Goal: Check status: Check status

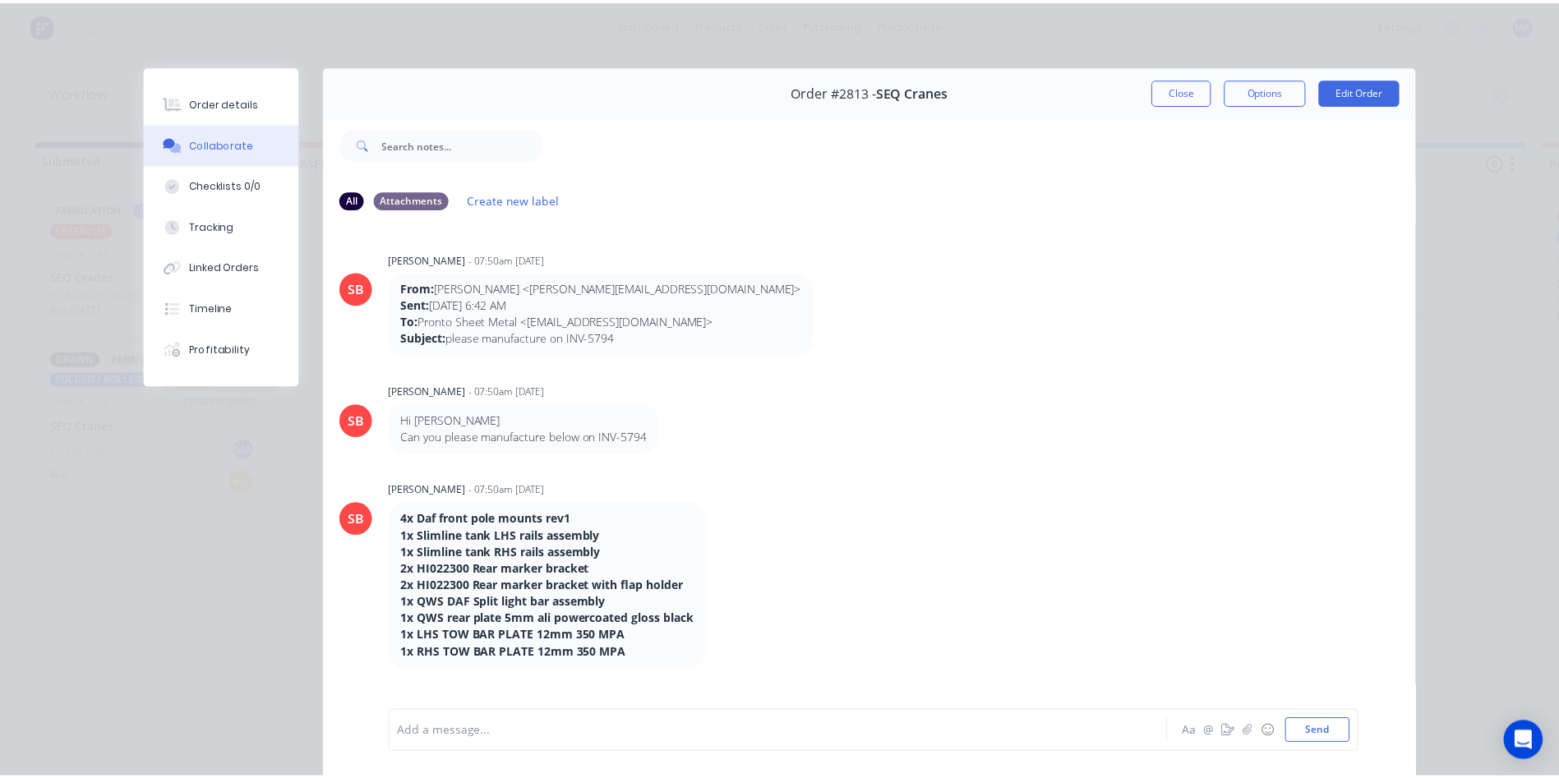
scroll to position [4212, 0]
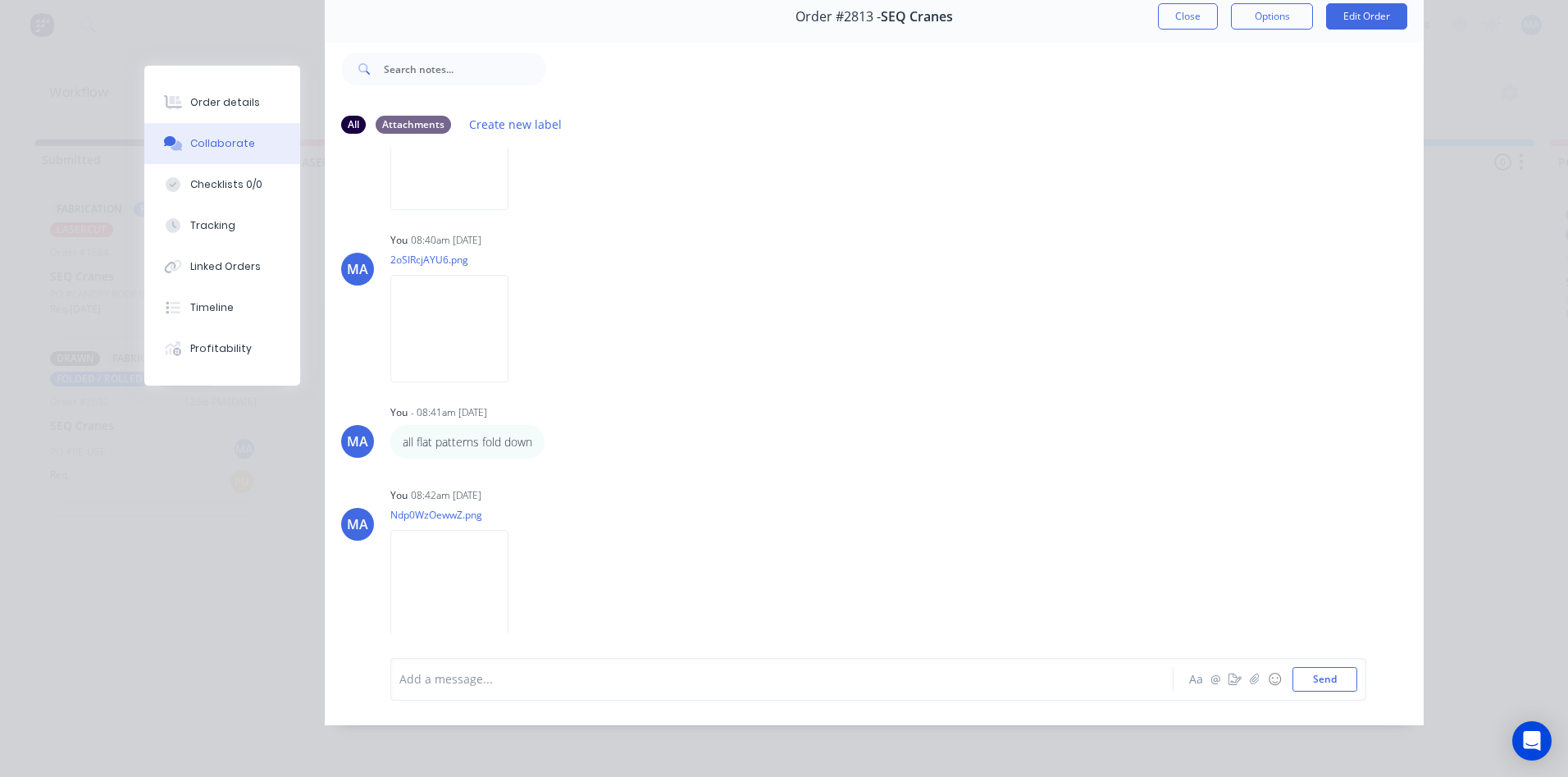
drag, startPoint x: 1202, startPoint y: 7, endPoint x: 1180, endPoint y: 31, distance: 32.6
click at [1202, 7] on button "Close" at bounding box center [1189, 16] width 60 height 26
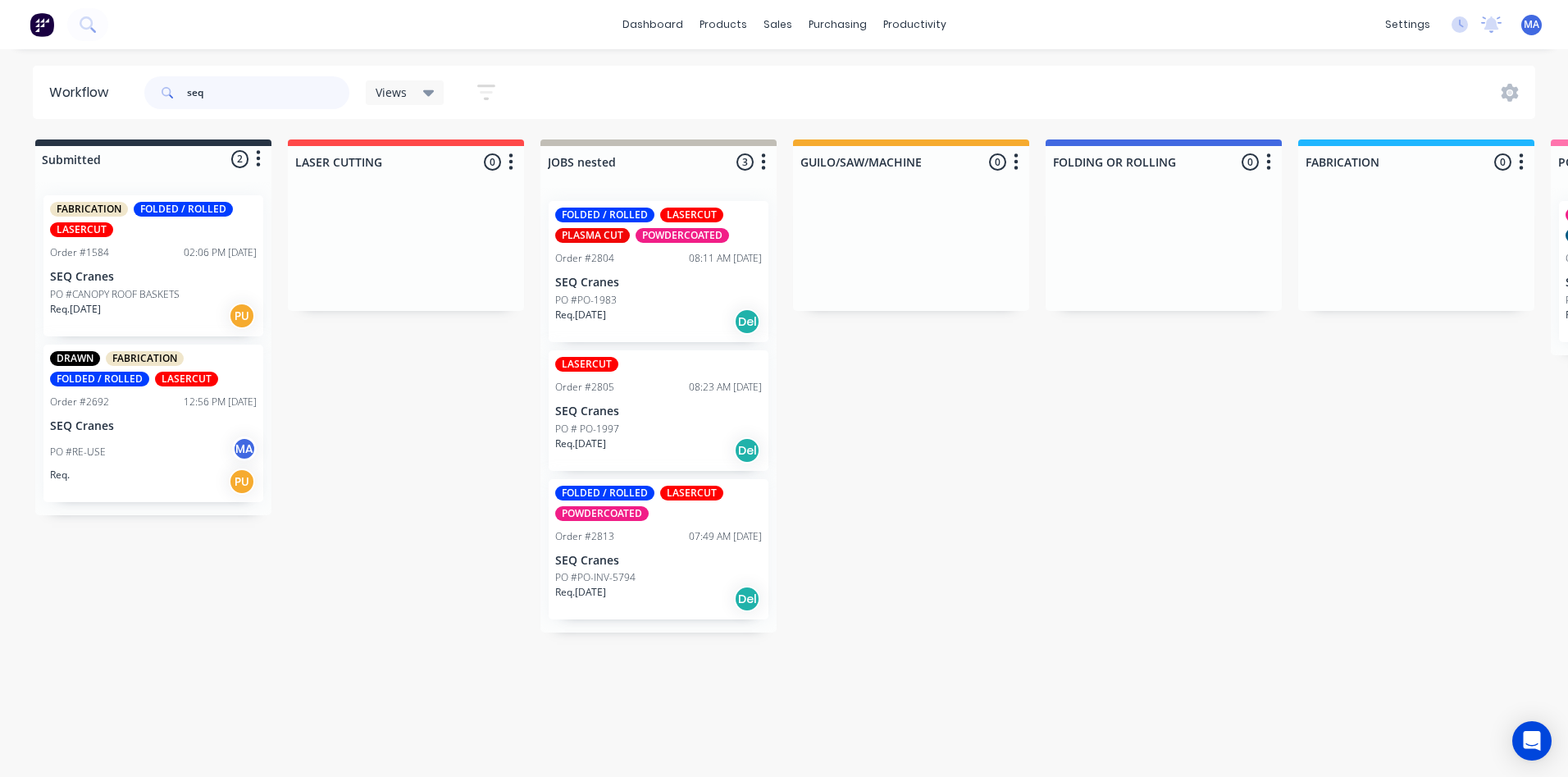
drag, startPoint x: 234, startPoint y: 93, endPoint x: 139, endPoint y: 97, distance: 95.1
click at [139, 97] on header "Workflow seq Views Save new view None (Default) edit Show/Hide statuses Show li…" at bounding box center [784, 92] width 1504 height 53
click at [800, 21] on div "purchasing" at bounding box center [837, 24] width 75 height 25
click at [781, 20] on div "sales" at bounding box center [778, 24] width 45 height 25
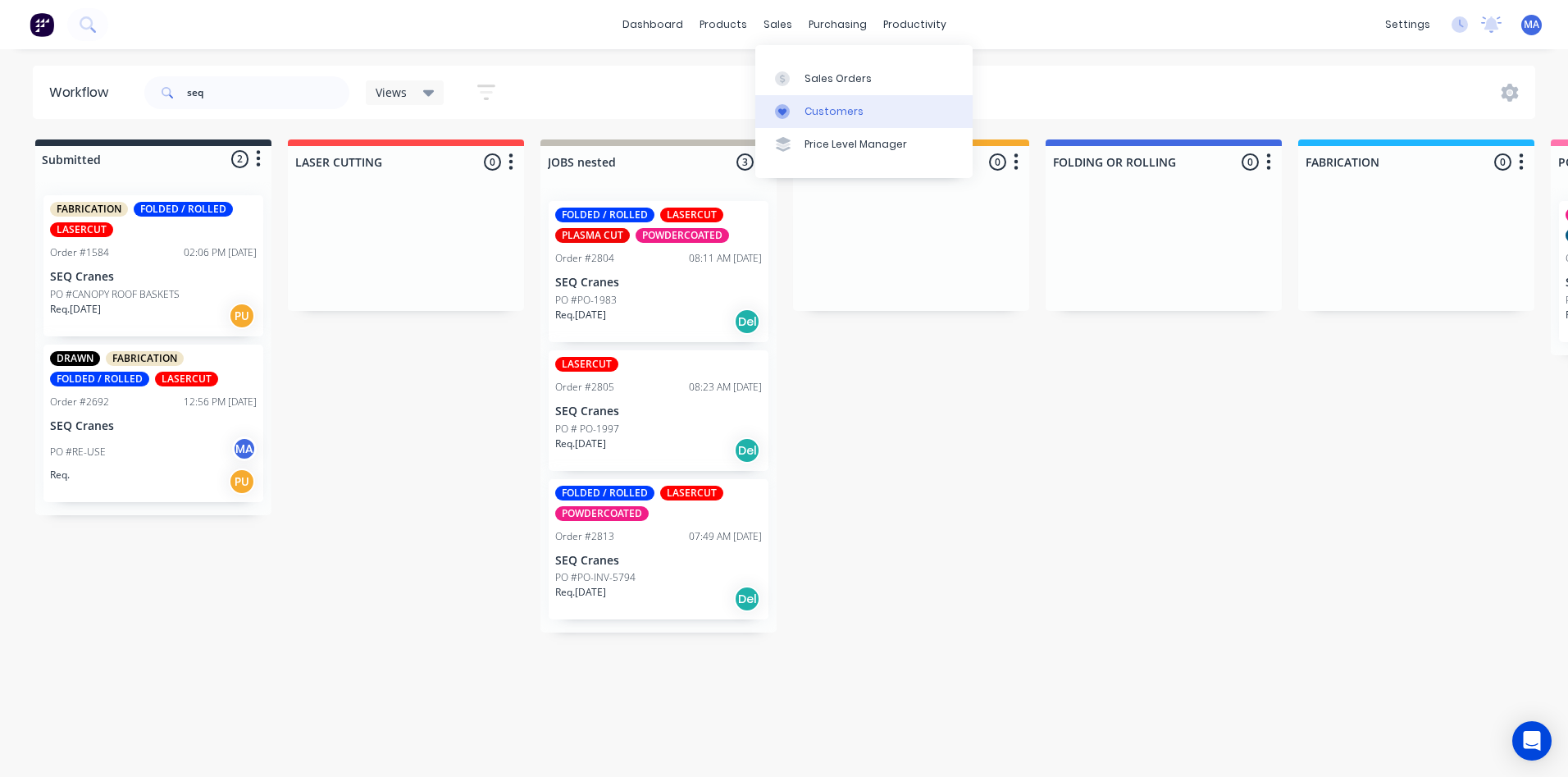
click at [805, 100] on link "Customers" at bounding box center [864, 111] width 218 height 33
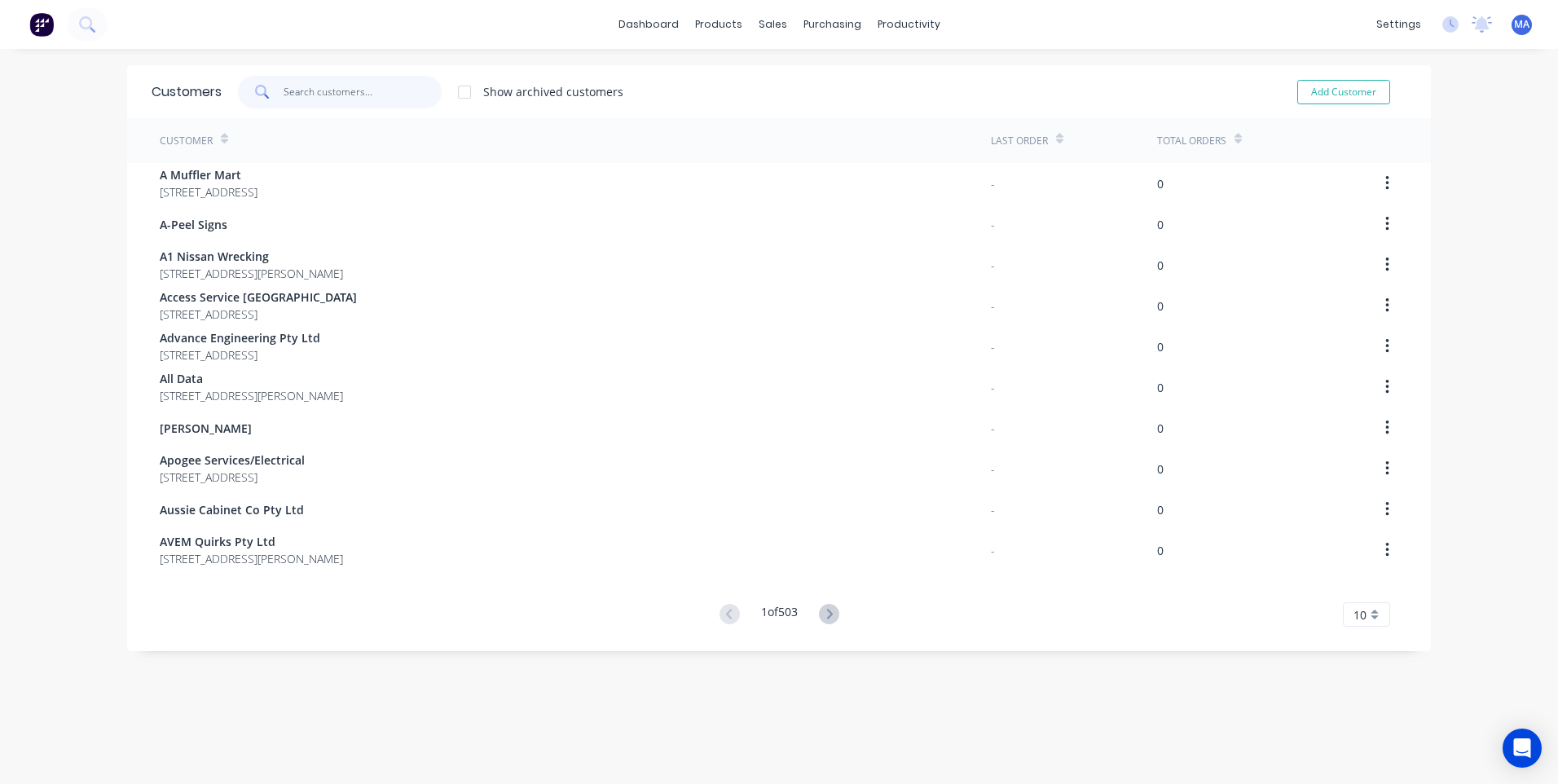
click at [284, 98] on input "text" at bounding box center [363, 91] width 159 height 33
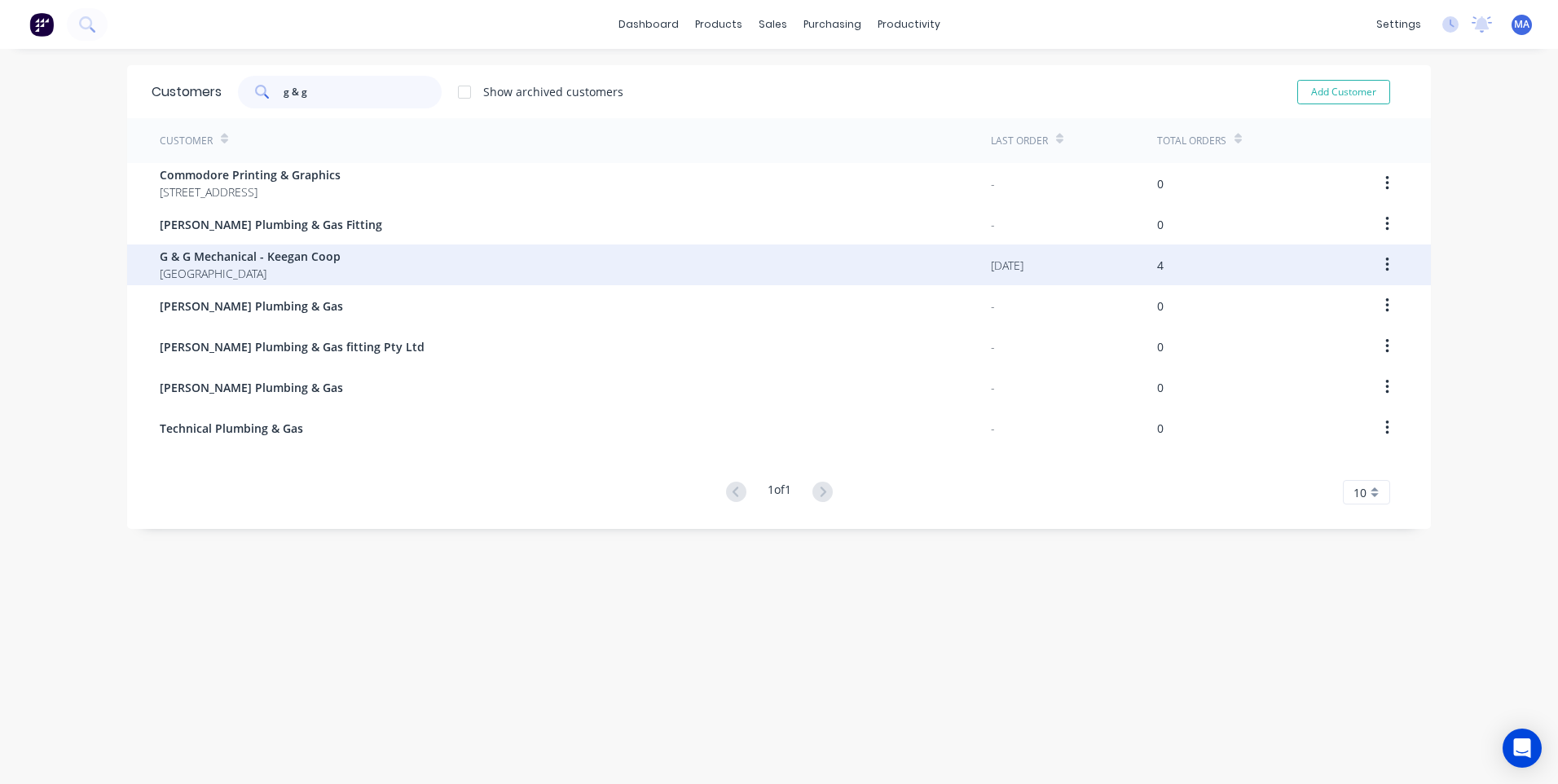
type input "g & g"
click at [315, 260] on span "G & G Mechanical - Keegan Coop" at bounding box center [250, 256] width 180 height 17
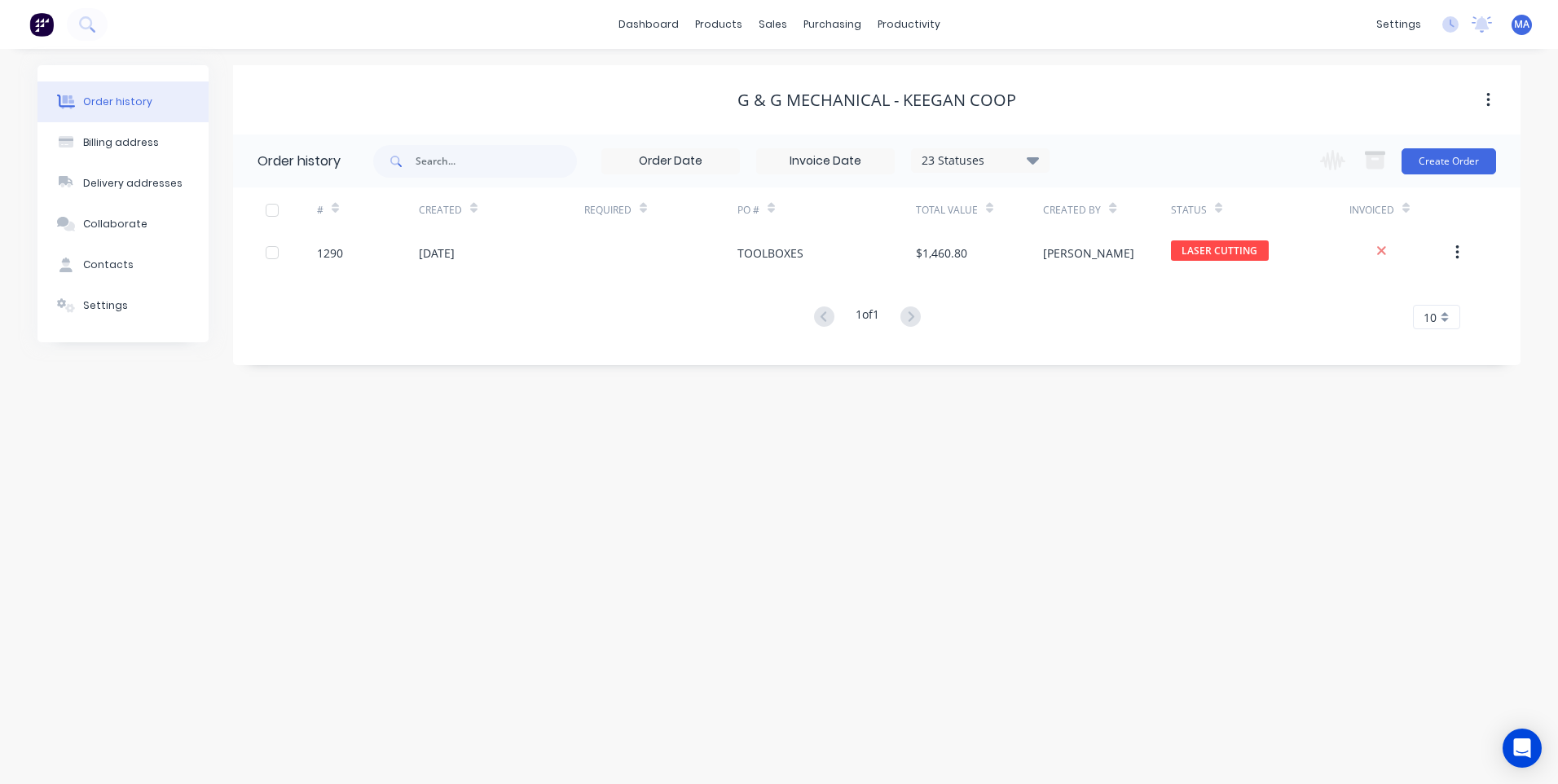
click at [999, 159] on div "23 Statuses" at bounding box center [981, 161] width 137 height 18
click at [1115, 348] on label at bounding box center [1115, 348] width 0 height 0
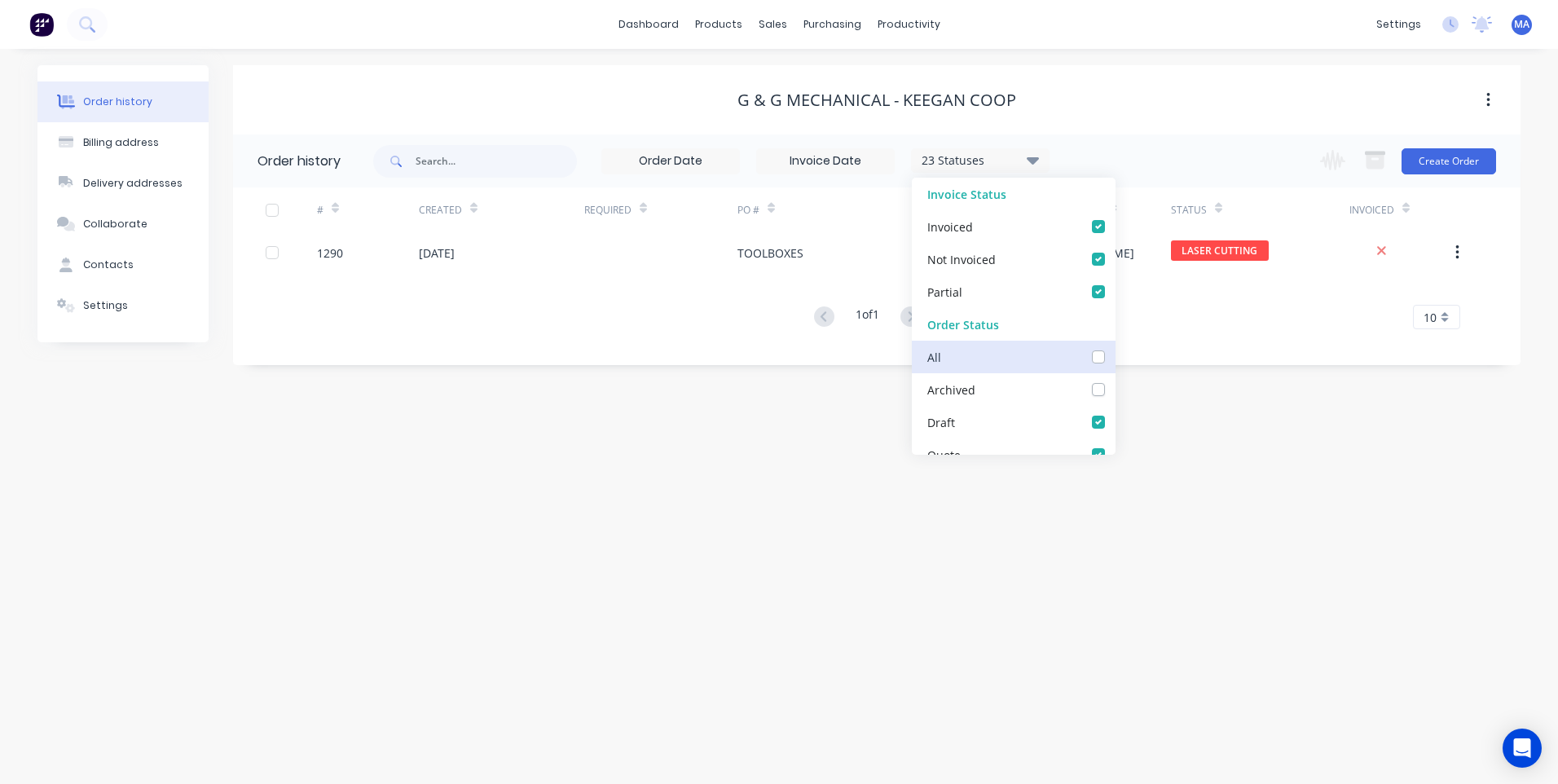
click at [1115, 355] on input "checkbox" at bounding box center [1121, 356] width 13 height 16
checkbox input "true"
click at [789, 403] on div "Order history Billing address Delivery addresses Collaborate Contacts Settings …" at bounding box center [779, 415] width 1558 height 734
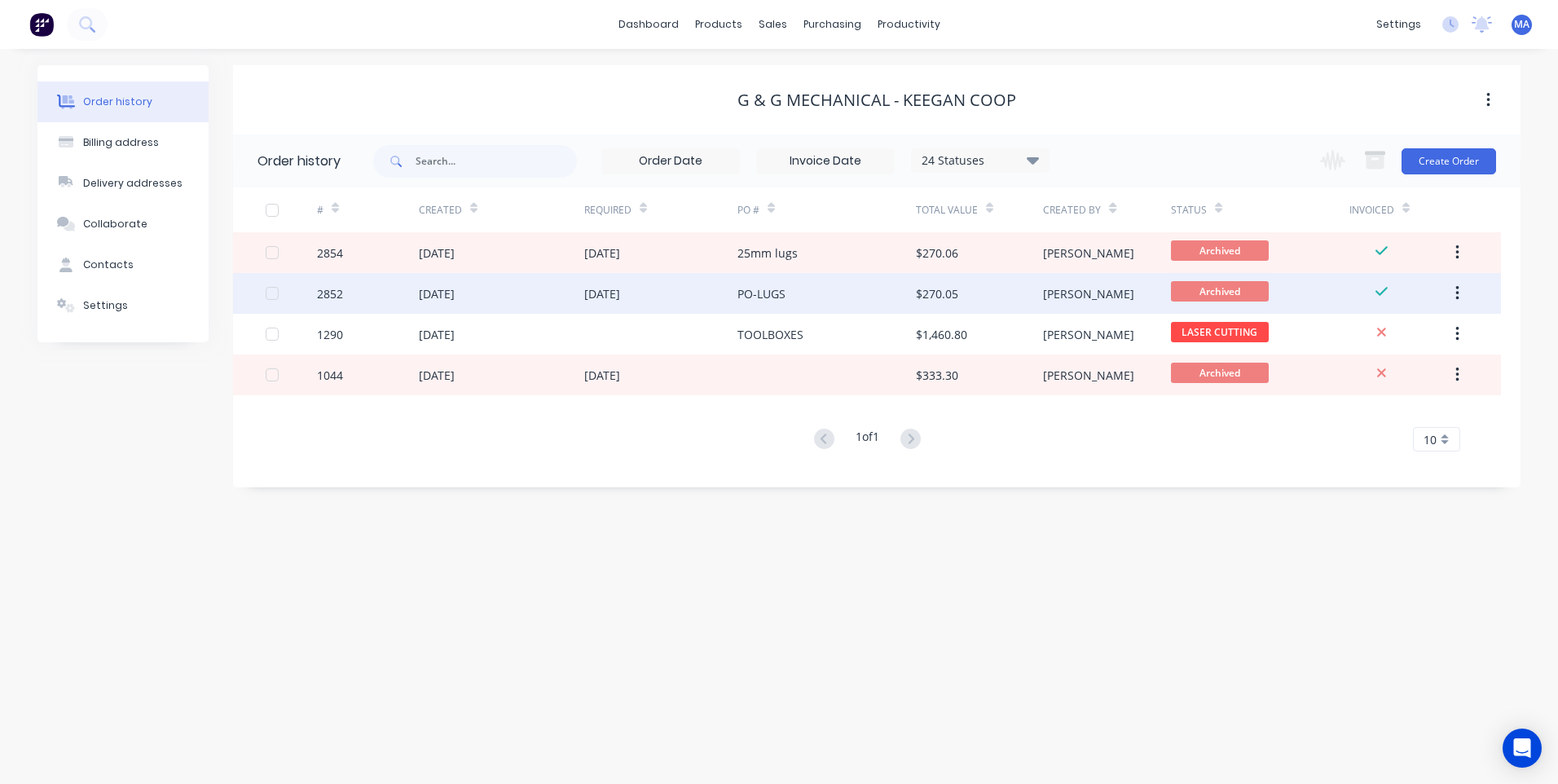
click at [796, 302] on div "PO-LUGS" at bounding box center [827, 292] width 179 height 41
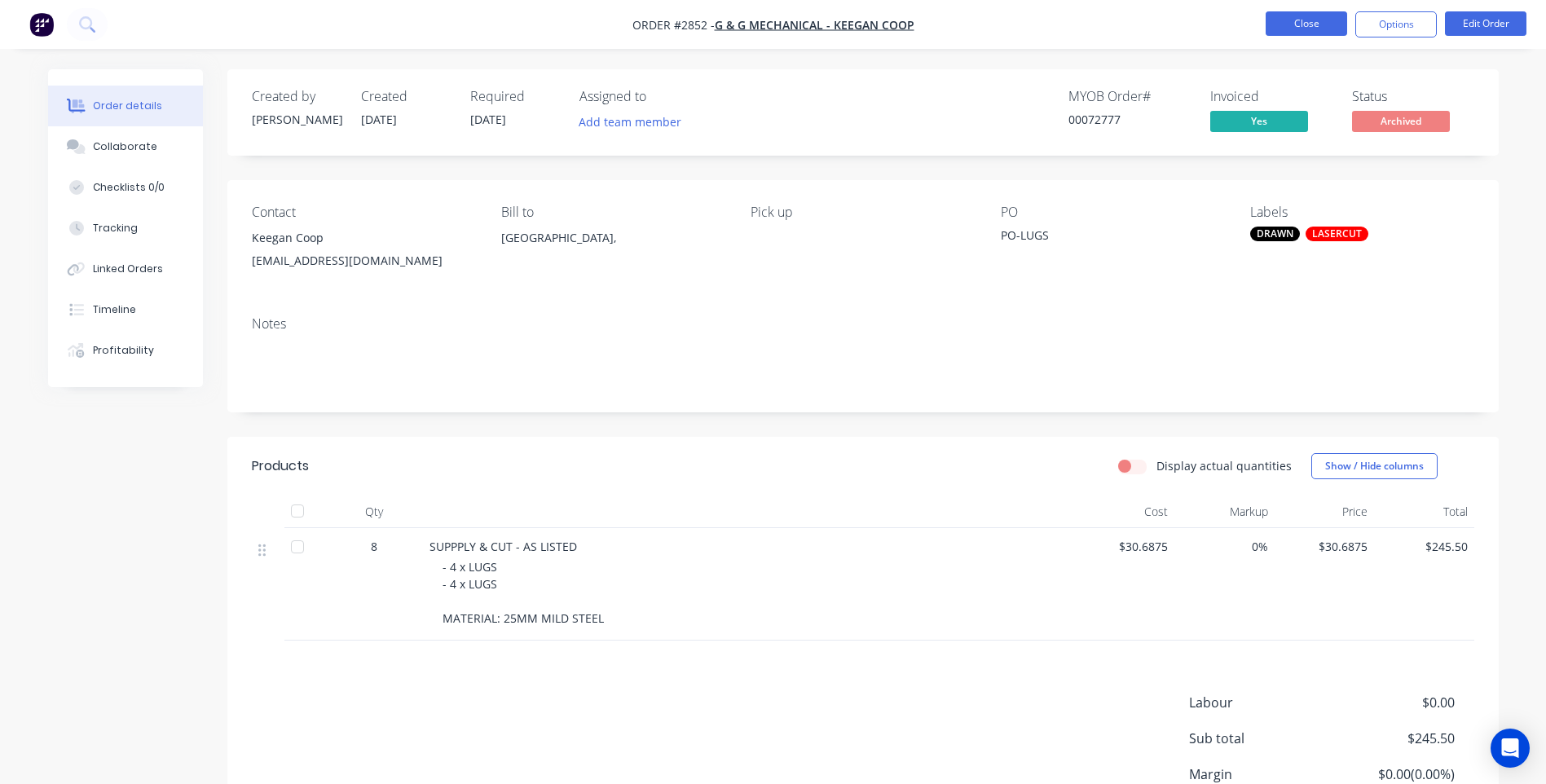
click at [1301, 15] on button "Close" at bounding box center [1306, 24] width 81 height 25
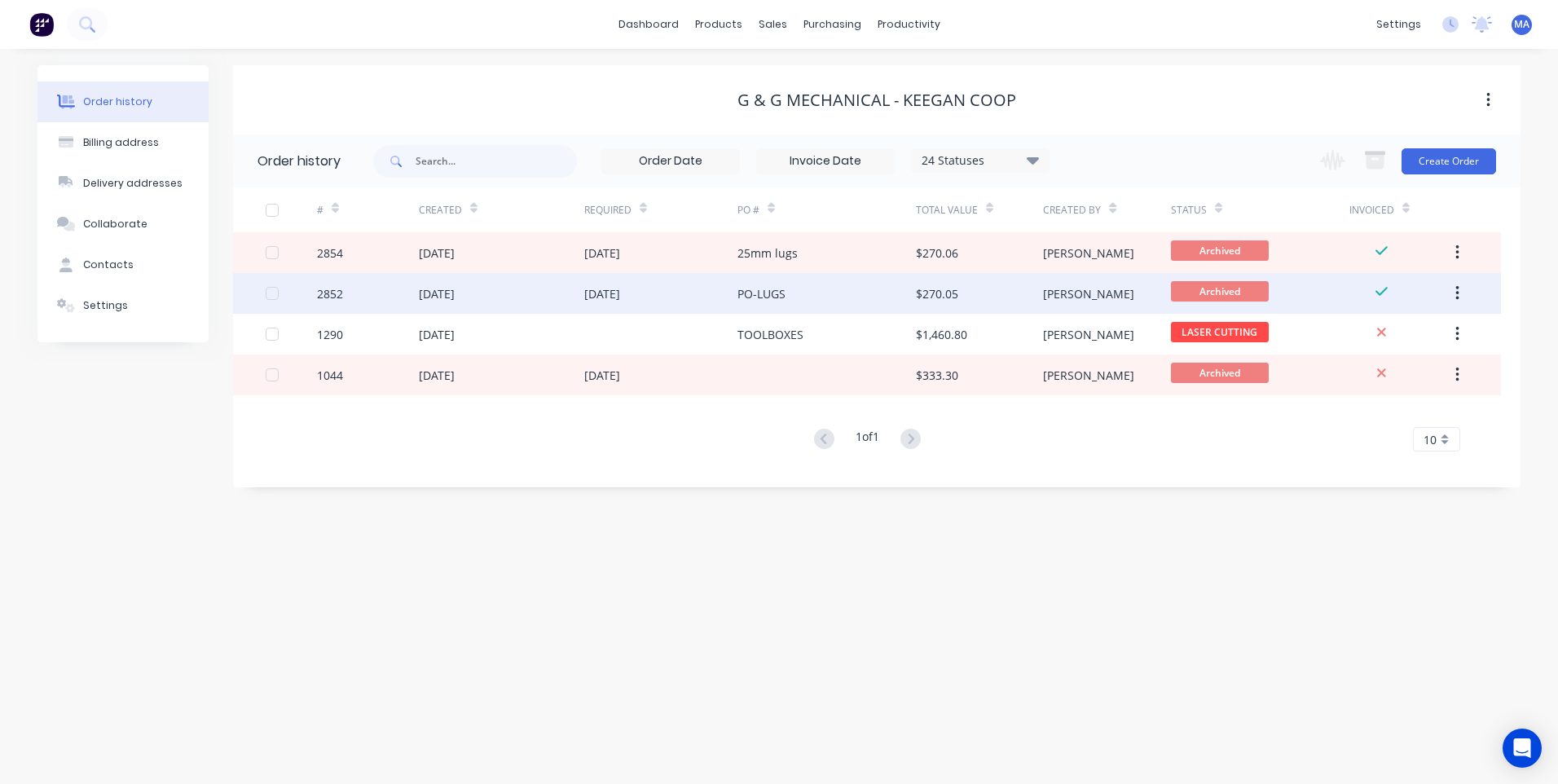
click at [446, 304] on div "[DATE]" at bounding box center [501, 292] width 166 height 41
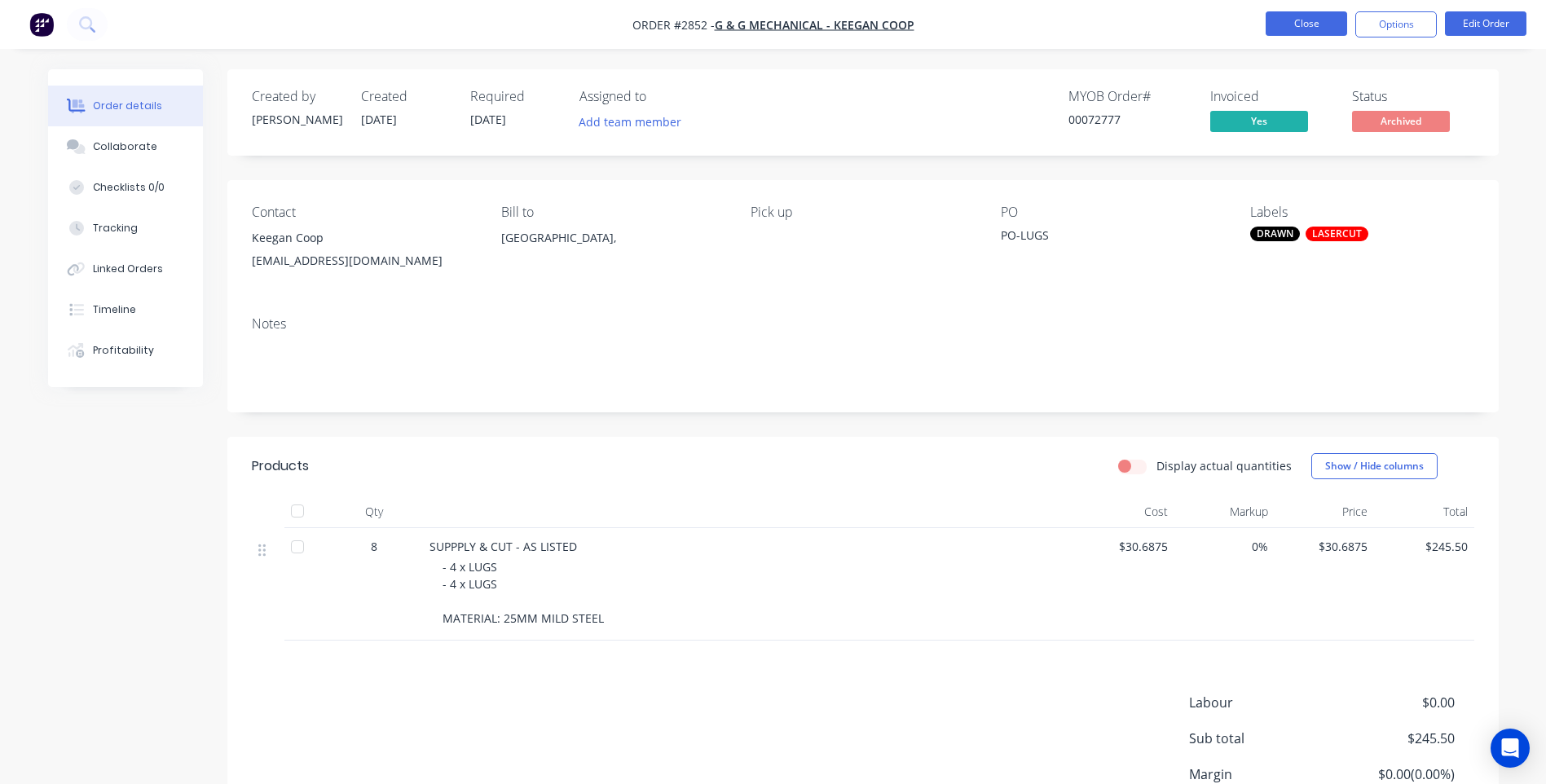
click at [1322, 27] on button "Close" at bounding box center [1306, 24] width 81 height 25
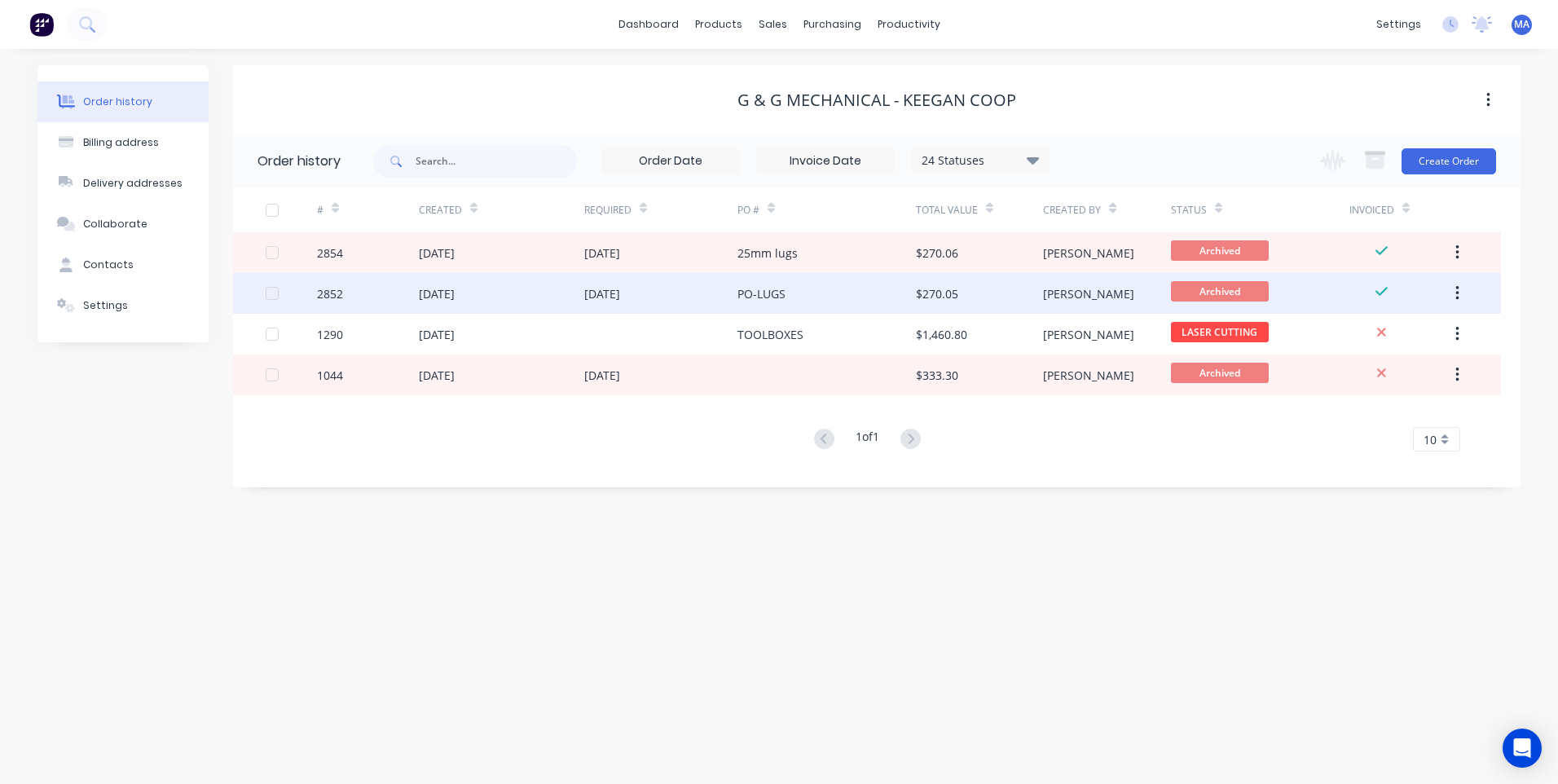
click at [743, 294] on div "PO-LUGS" at bounding box center [762, 293] width 48 height 17
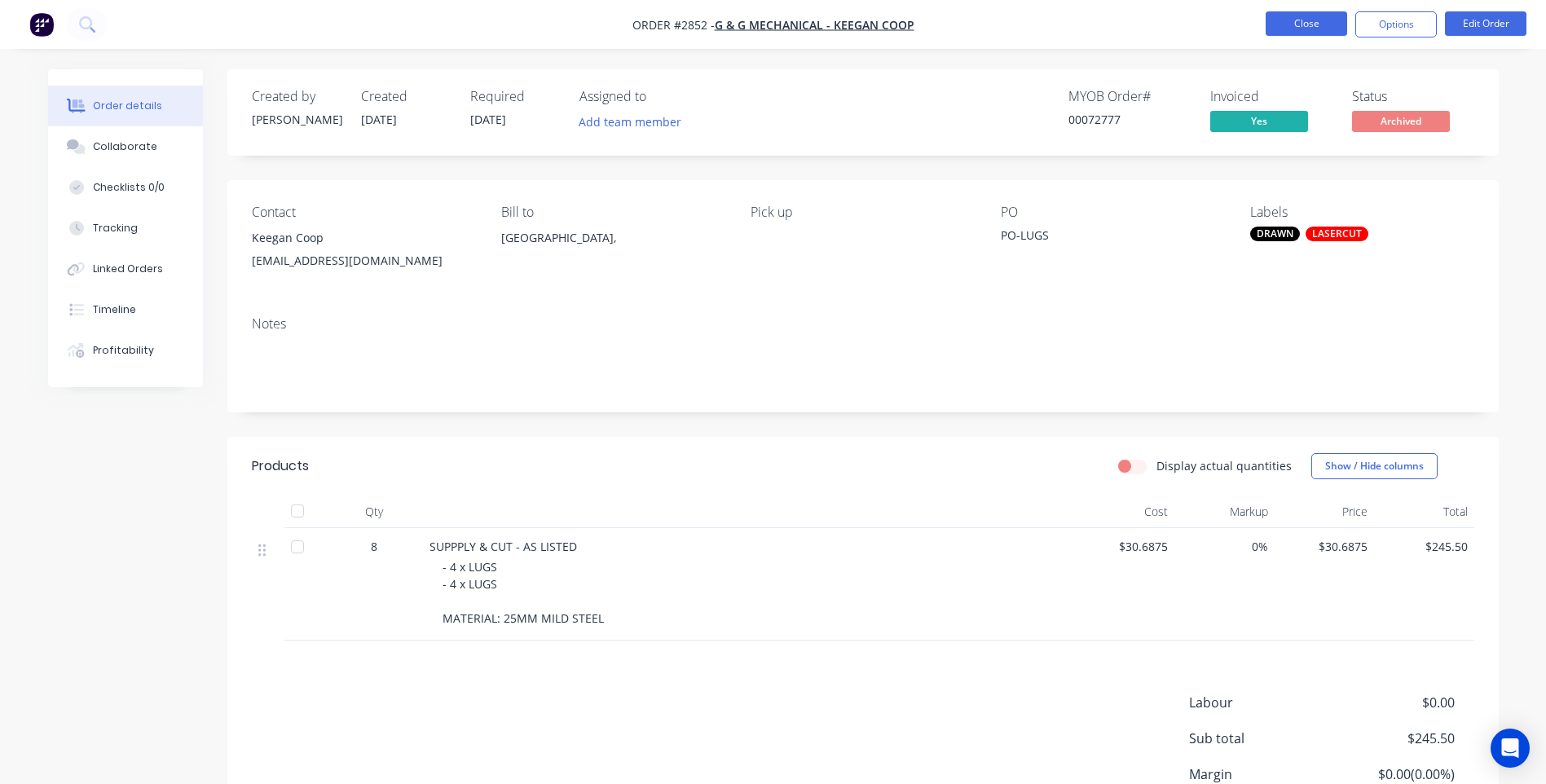
click at [1325, 25] on button "Close" at bounding box center [1306, 24] width 81 height 25
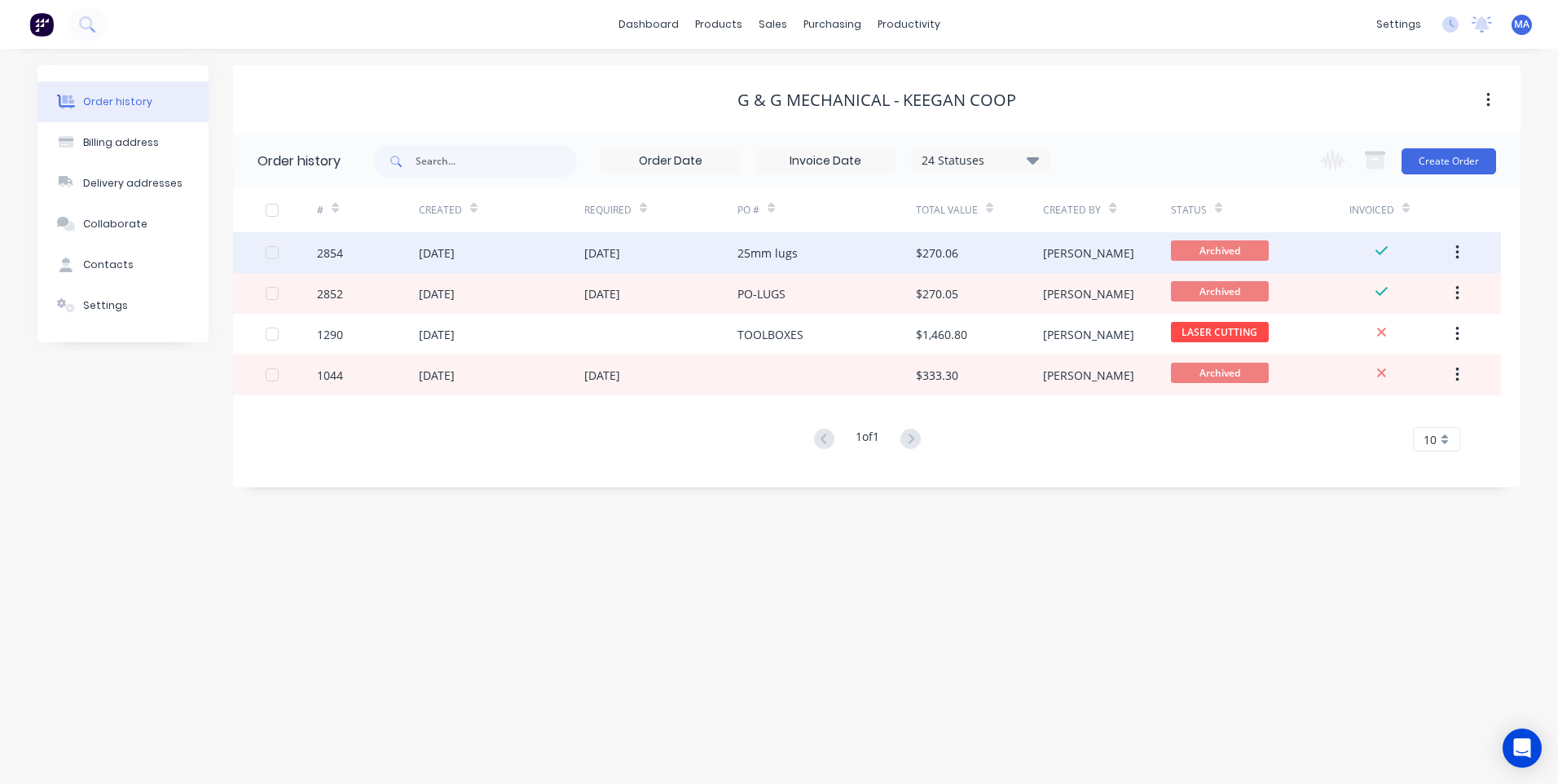
click at [508, 261] on div "[DATE]" at bounding box center [501, 252] width 166 height 41
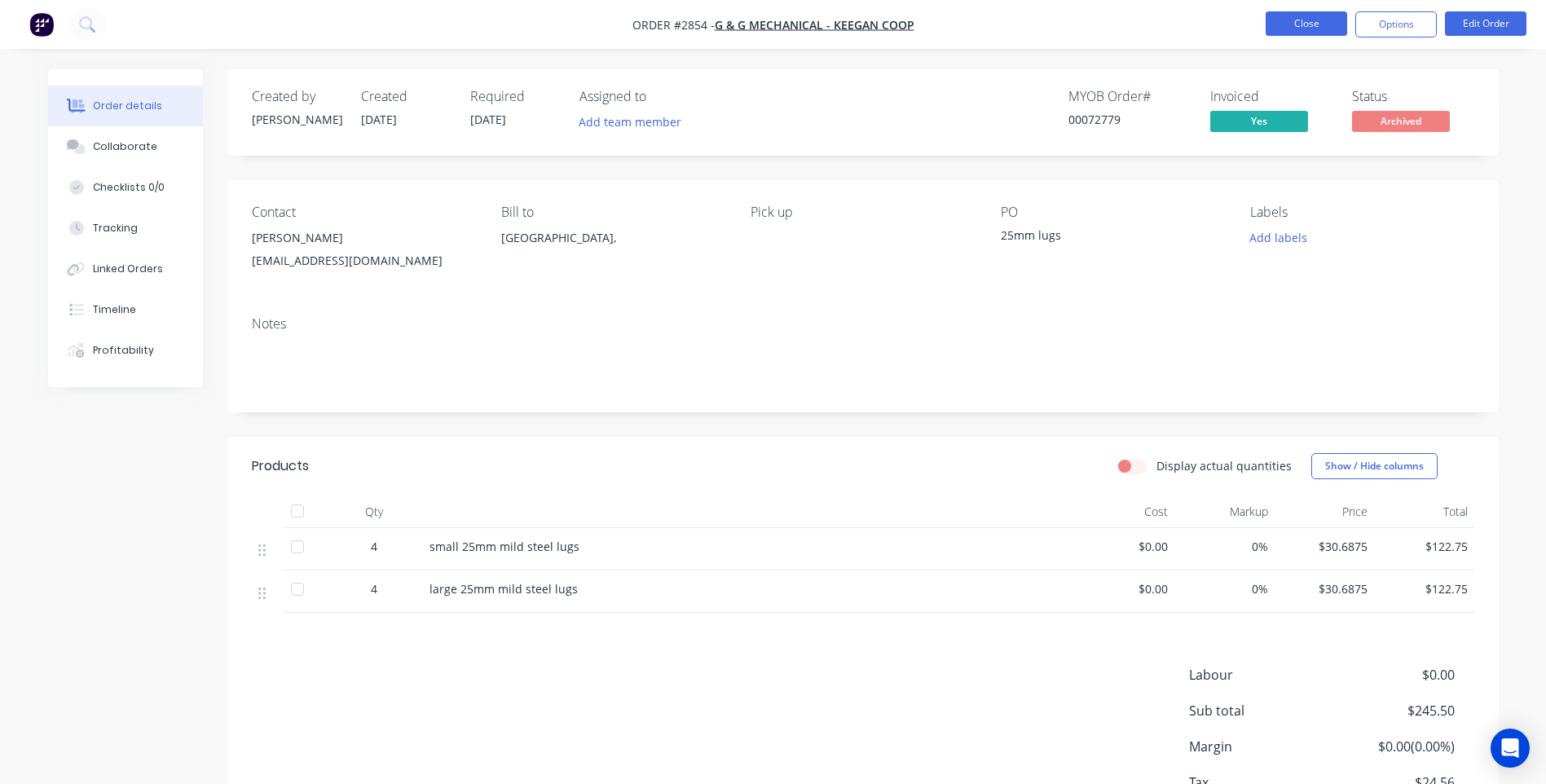
click at [1283, 30] on button "Close" at bounding box center [1306, 24] width 81 height 25
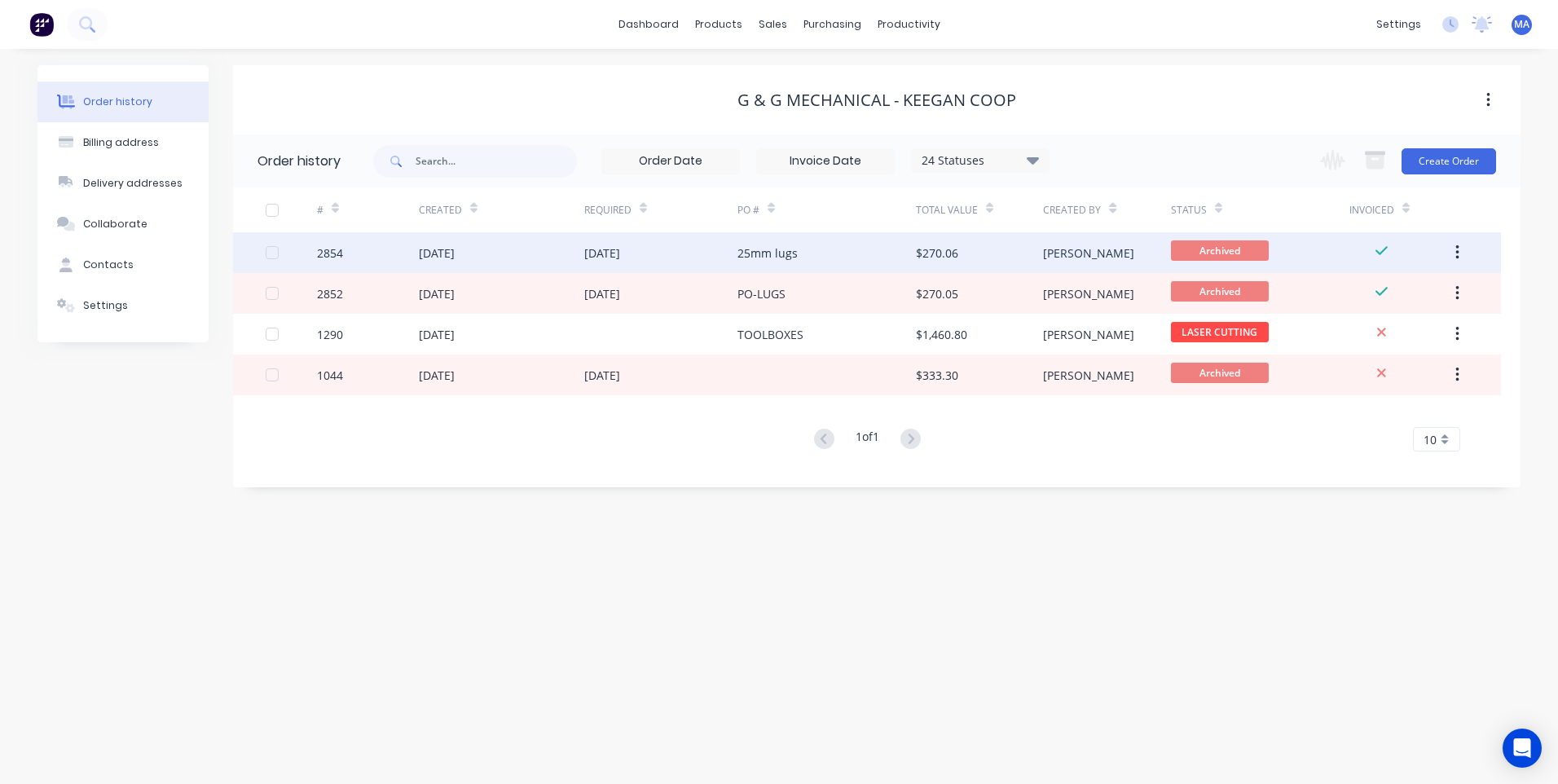
click at [604, 254] on div "[DATE]" at bounding box center [602, 253] width 36 height 17
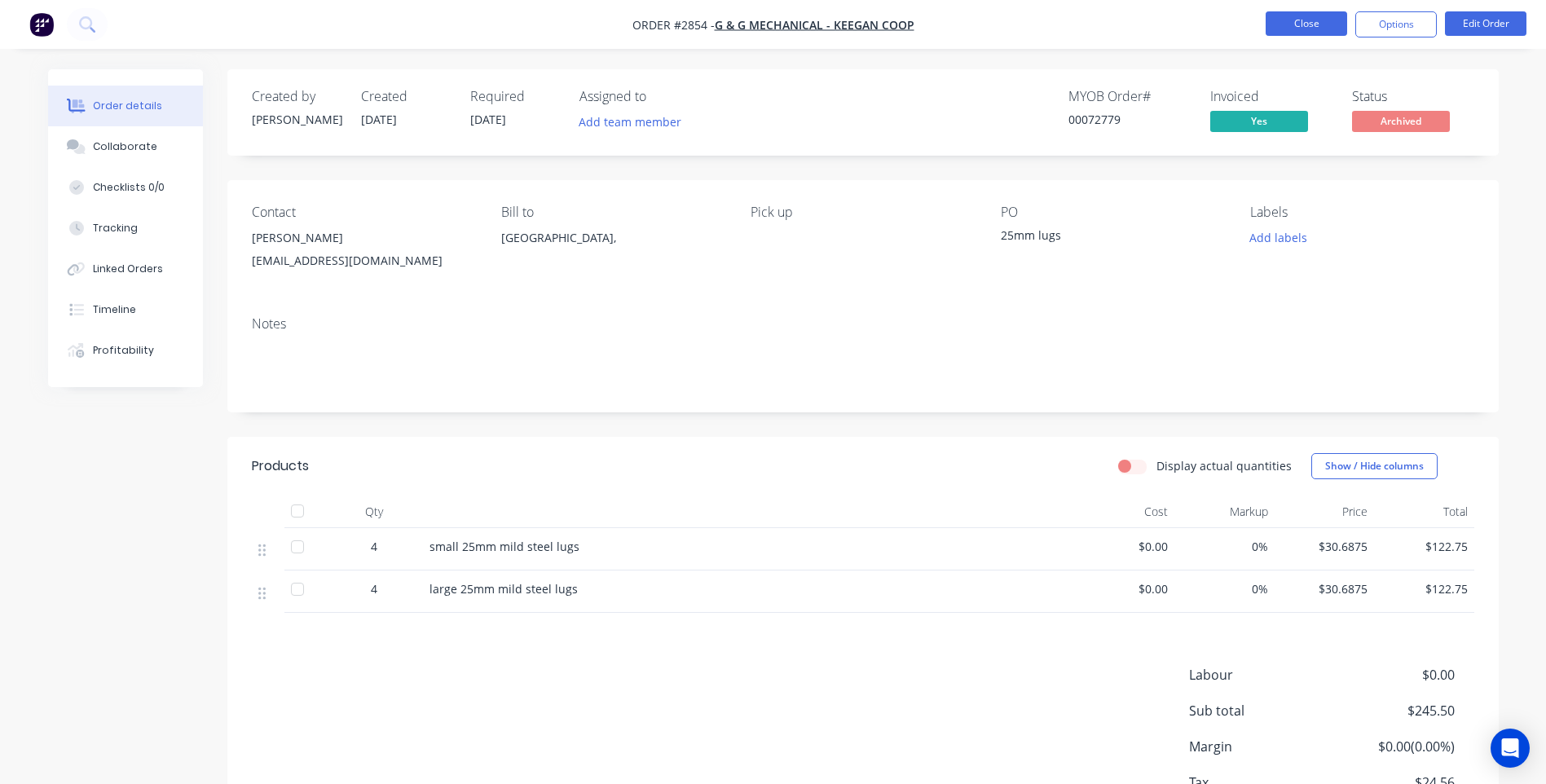
click at [1330, 35] on button "Close" at bounding box center [1306, 24] width 81 height 25
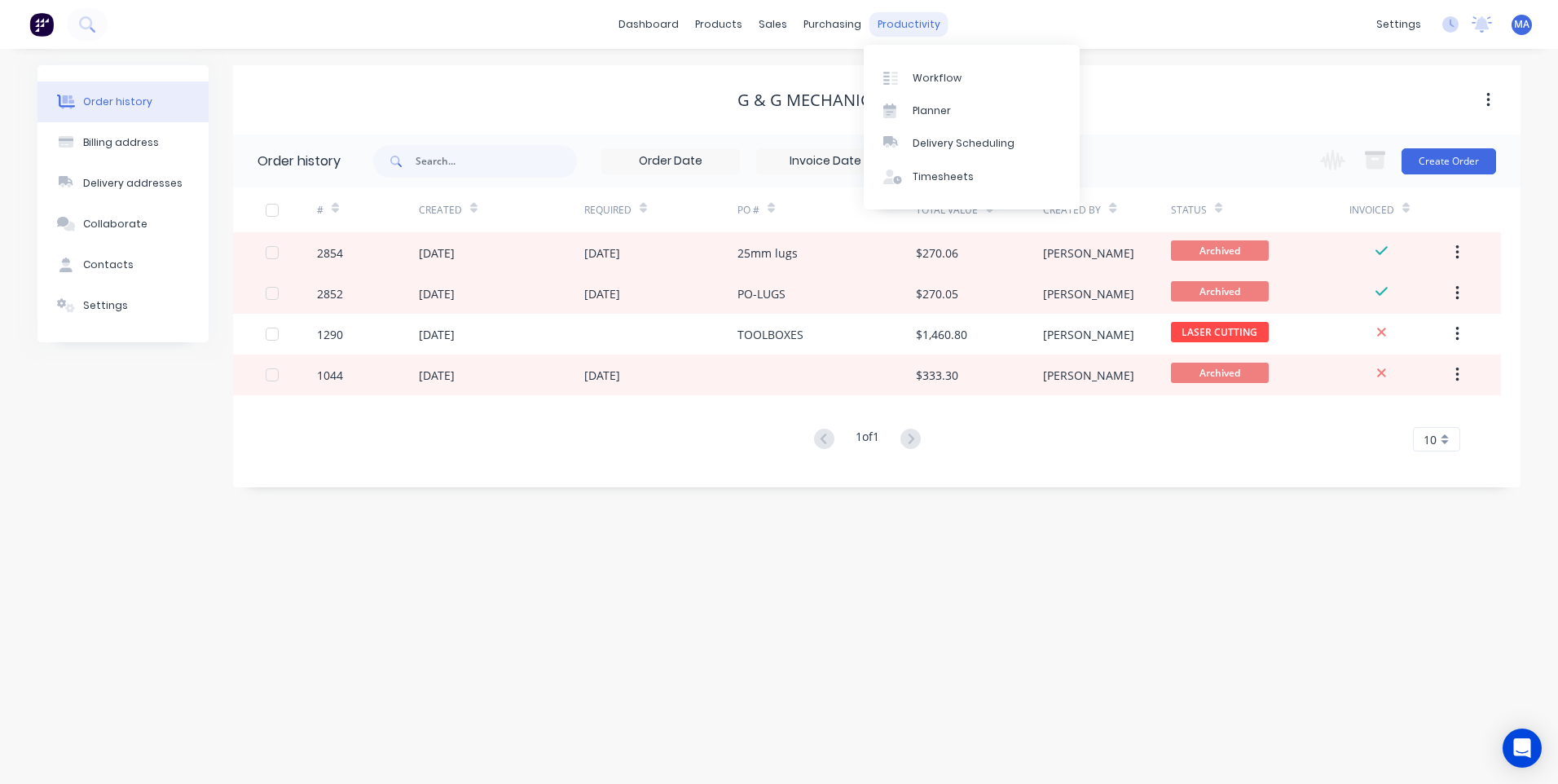
click at [893, 25] on div "productivity" at bounding box center [909, 24] width 79 height 25
click at [922, 71] on div "Workflow" at bounding box center [937, 78] width 49 height 15
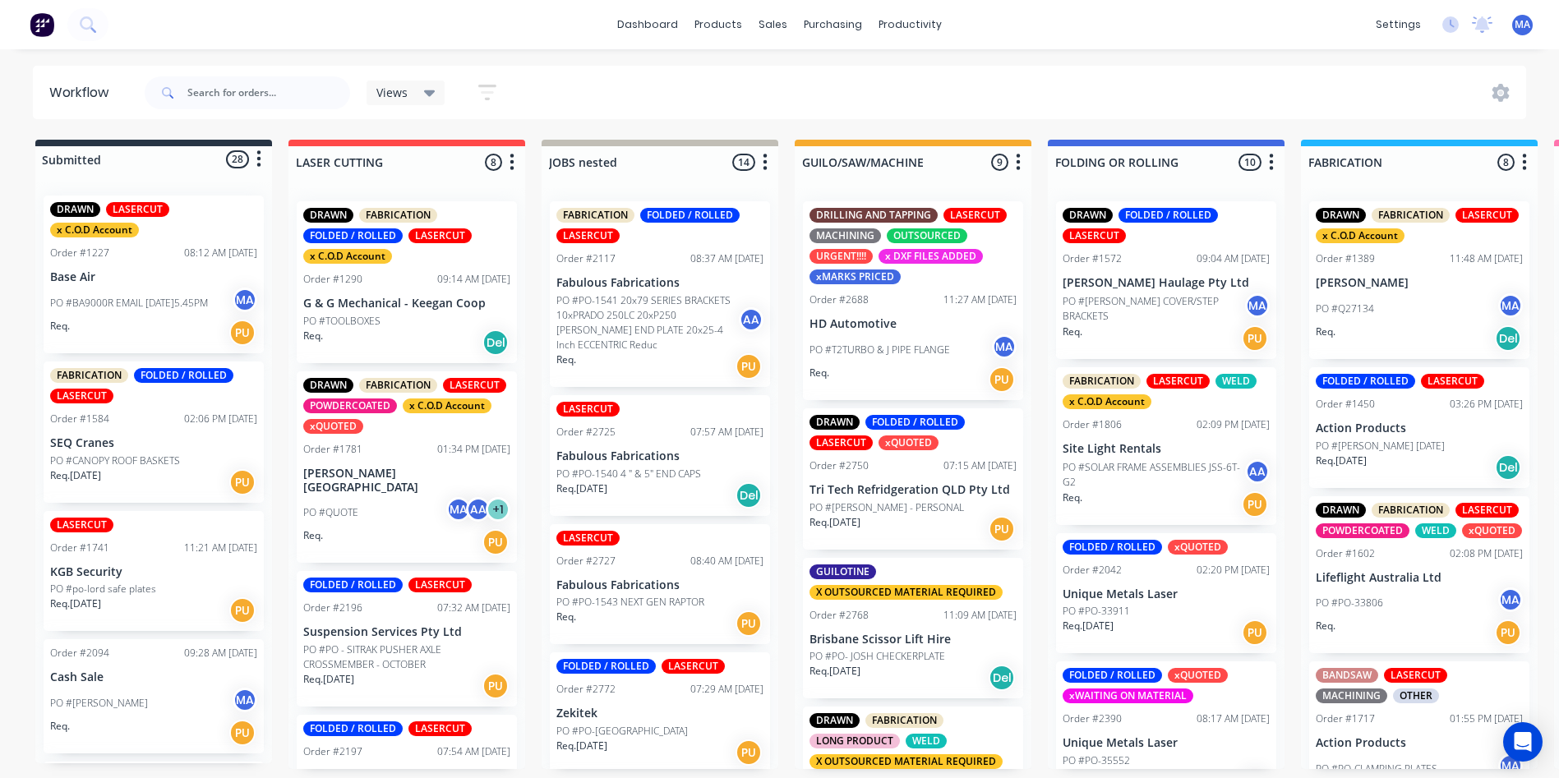
click at [647, 455] on p "Fabulous Fabrications" at bounding box center [659, 457] width 207 height 14
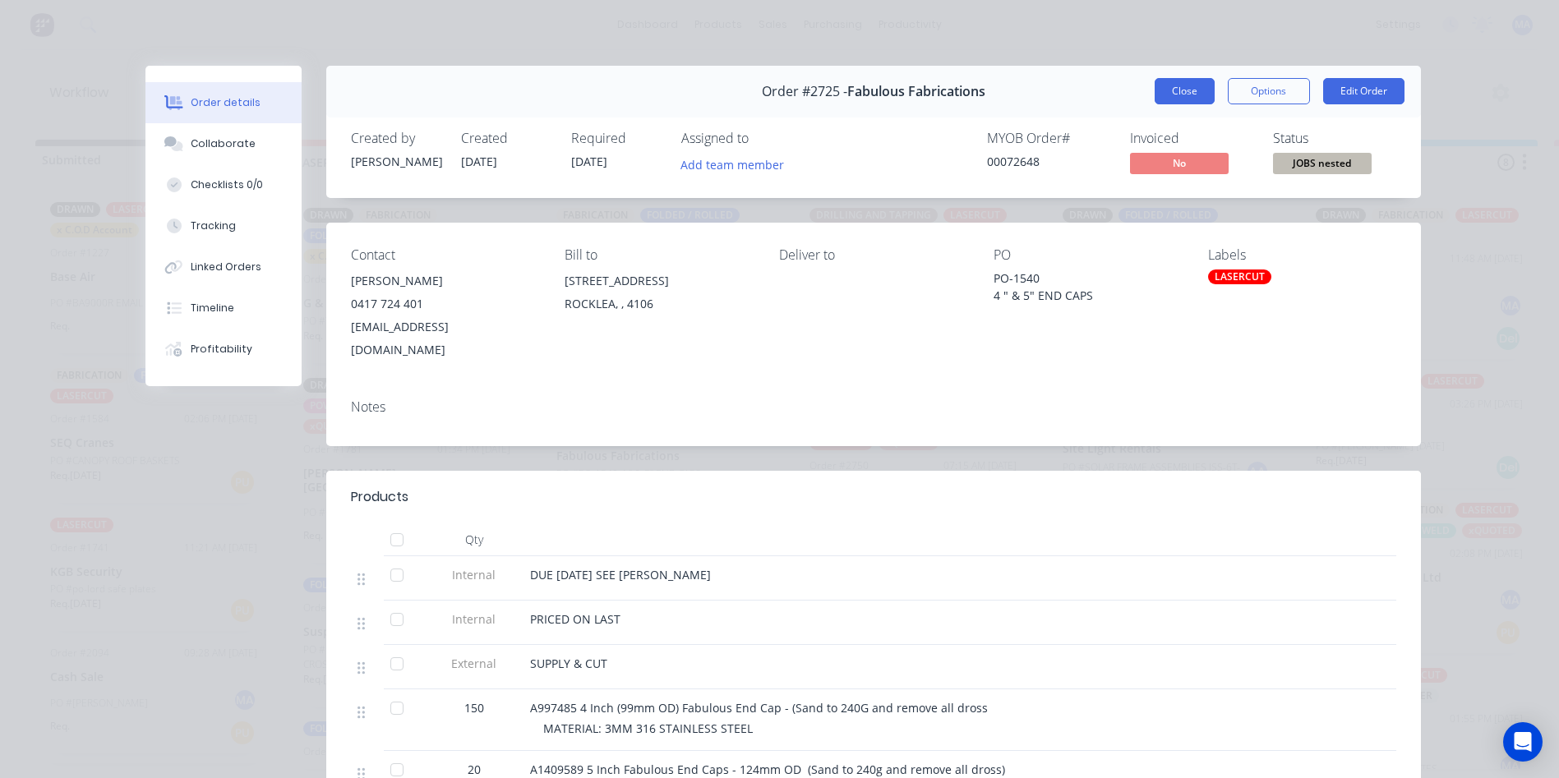
click at [1179, 98] on button "Close" at bounding box center [1185, 91] width 60 height 26
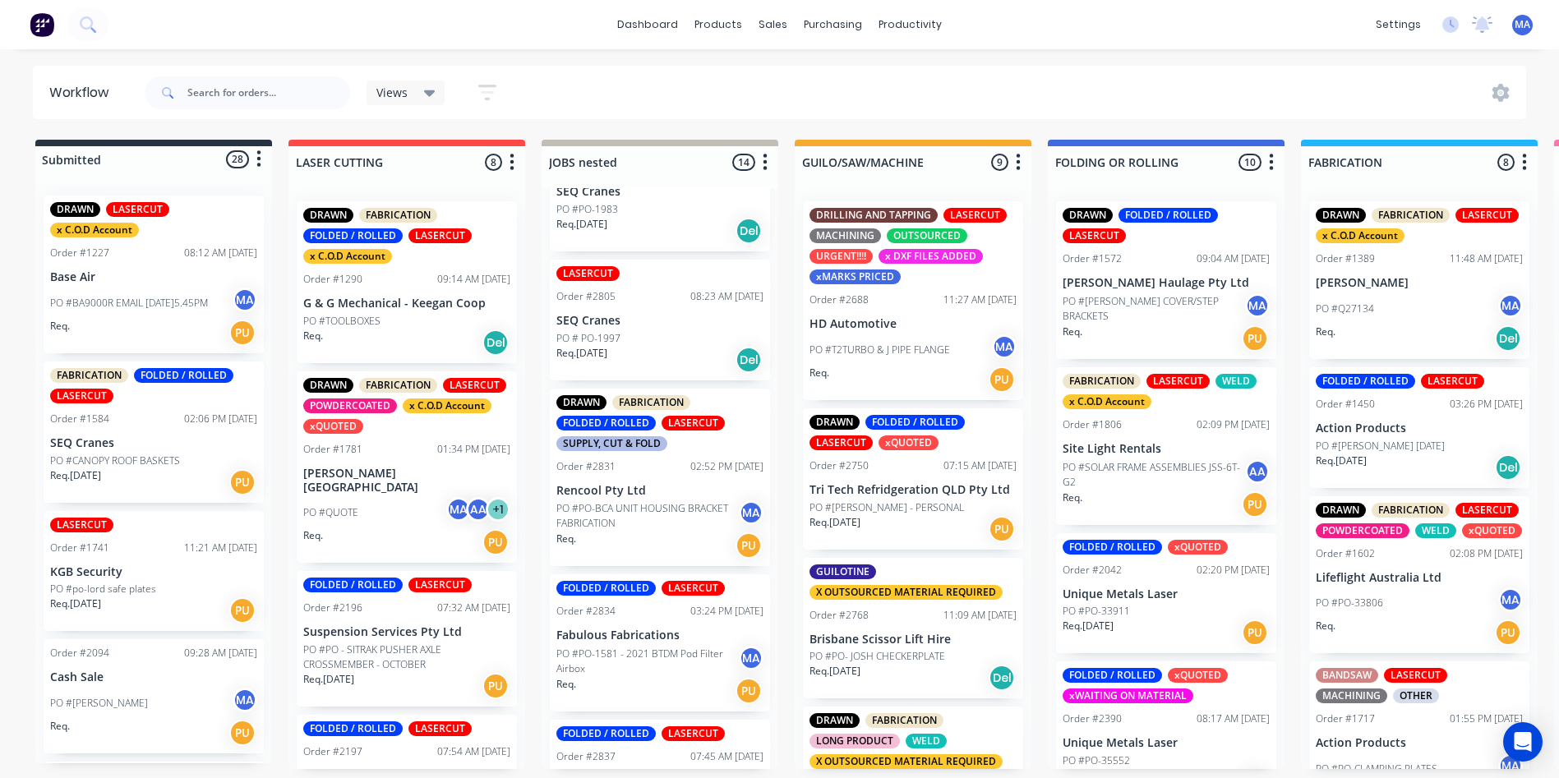
scroll to position [822, 0]
